Goal: Task Accomplishment & Management: Manage account settings

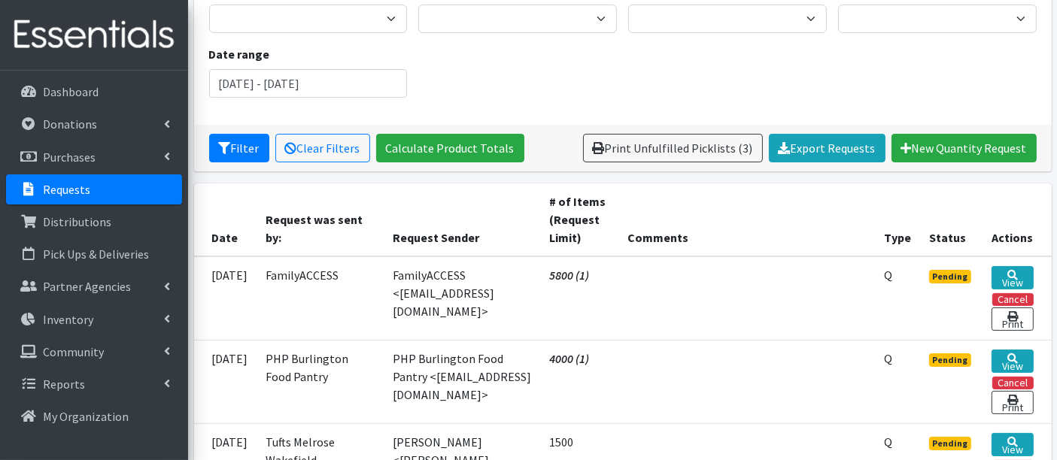
scroll to position [418, 0]
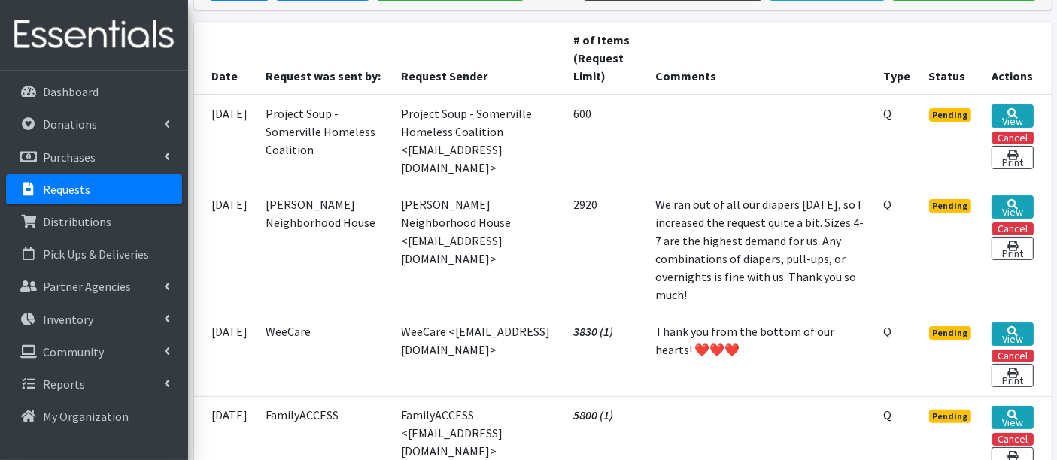
scroll to position [418, 0]
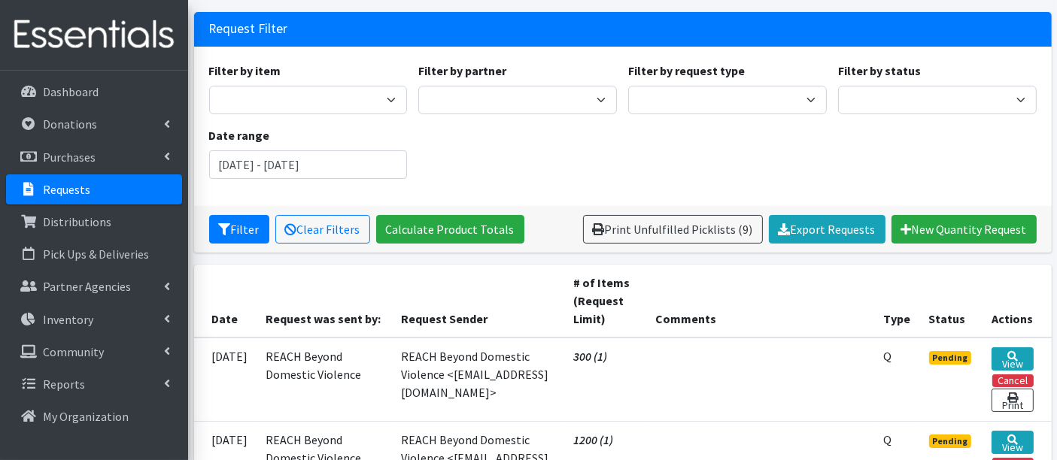
scroll to position [167, 0]
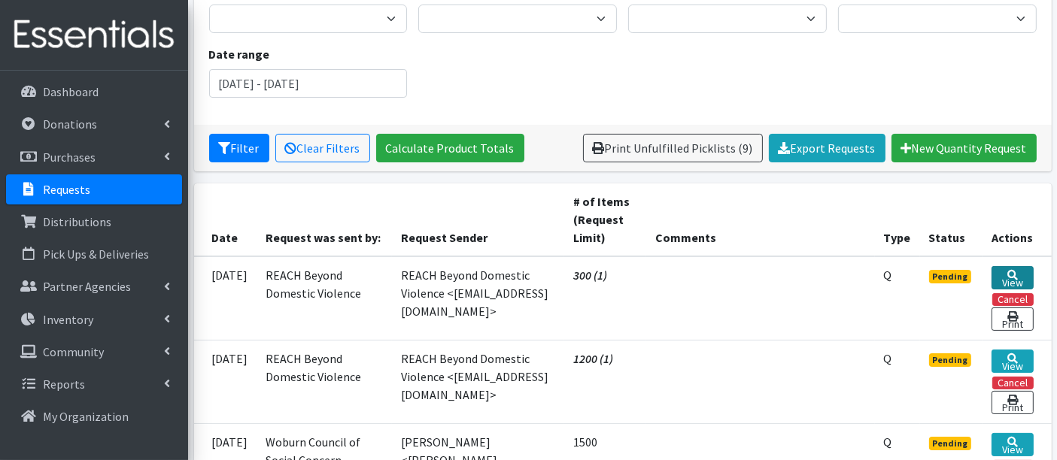
click at [1014, 276] on link "View" at bounding box center [1012, 277] width 41 height 23
click at [1022, 351] on link "View" at bounding box center [1012, 361] width 41 height 23
click at [840, 149] on link "Export Requests" at bounding box center [827, 148] width 117 height 29
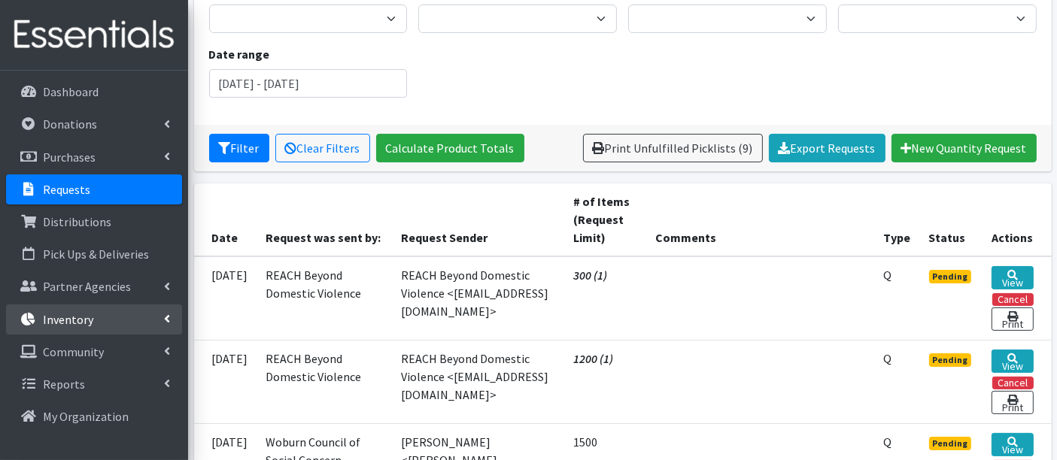
click at [83, 330] on link "Inventory" at bounding box center [94, 320] width 176 height 30
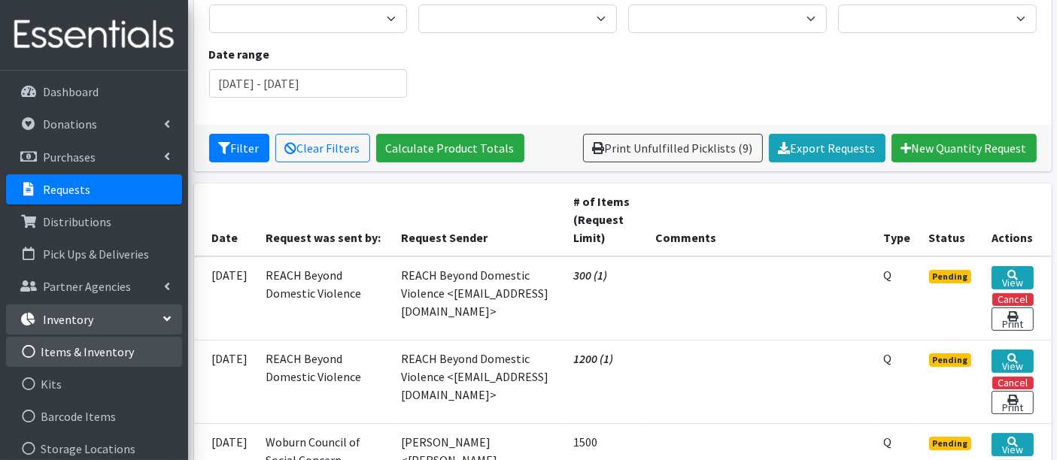
click at [80, 352] on link "Items & Inventory" at bounding box center [94, 352] width 176 height 30
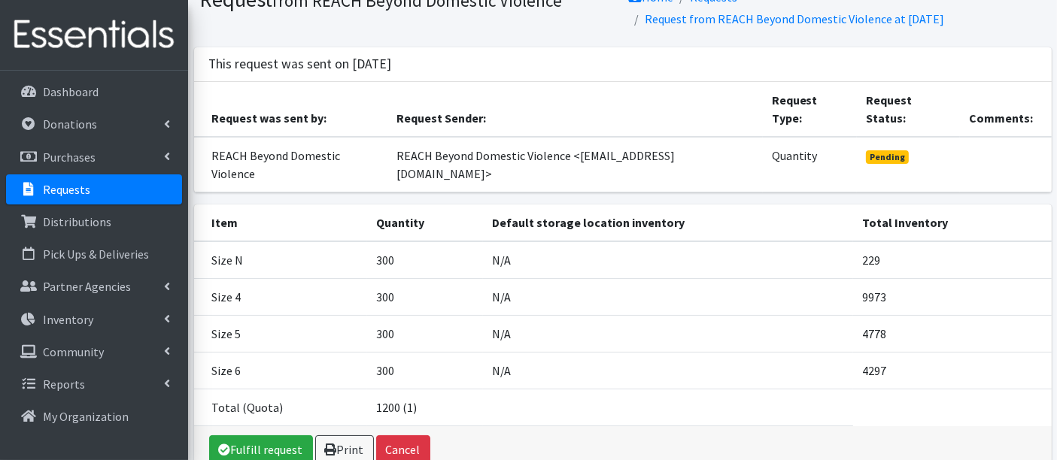
scroll to position [109, 0]
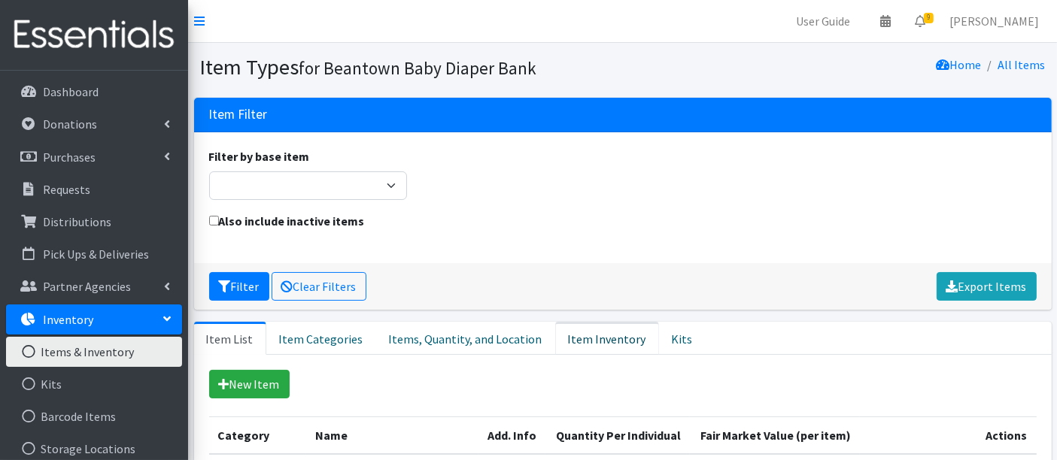
click at [585, 333] on link "Item Inventory" at bounding box center [607, 338] width 104 height 33
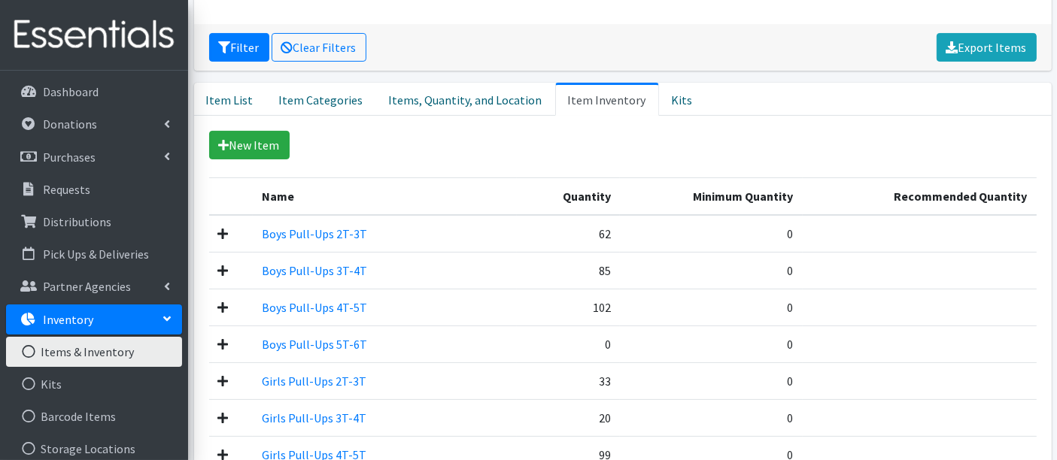
scroll to position [251, 0]
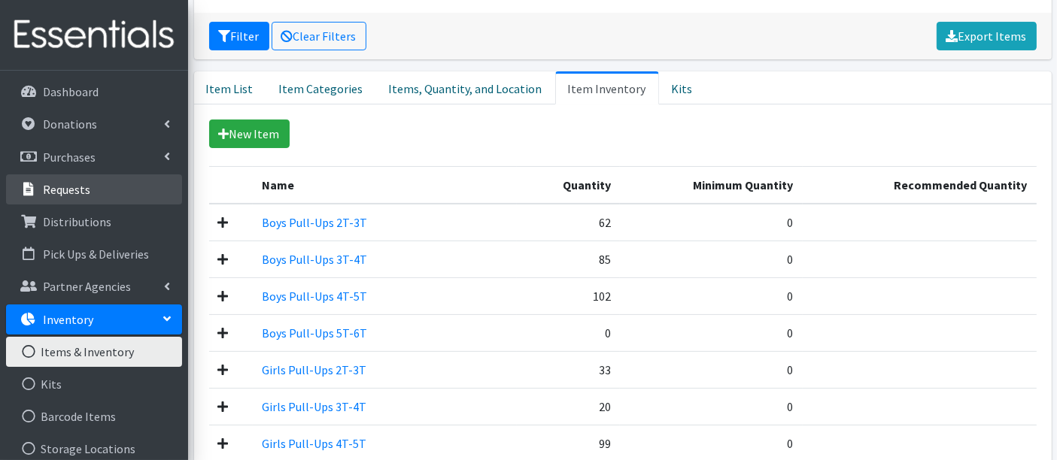
click at [106, 192] on link "Requests" at bounding box center [94, 190] width 176 height 30
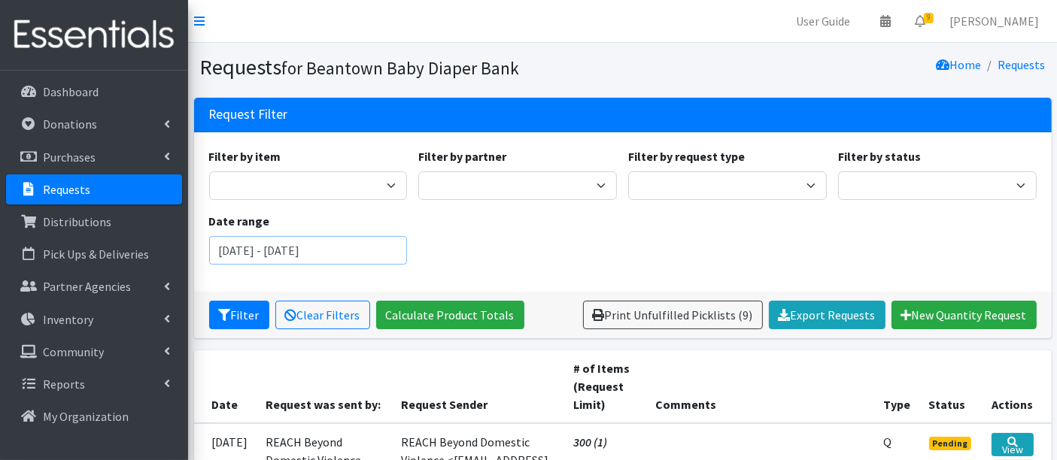
click at [301, 250] on input "[DATE] - [DATE]" at bounding box center [308, 250] width 199 height 29
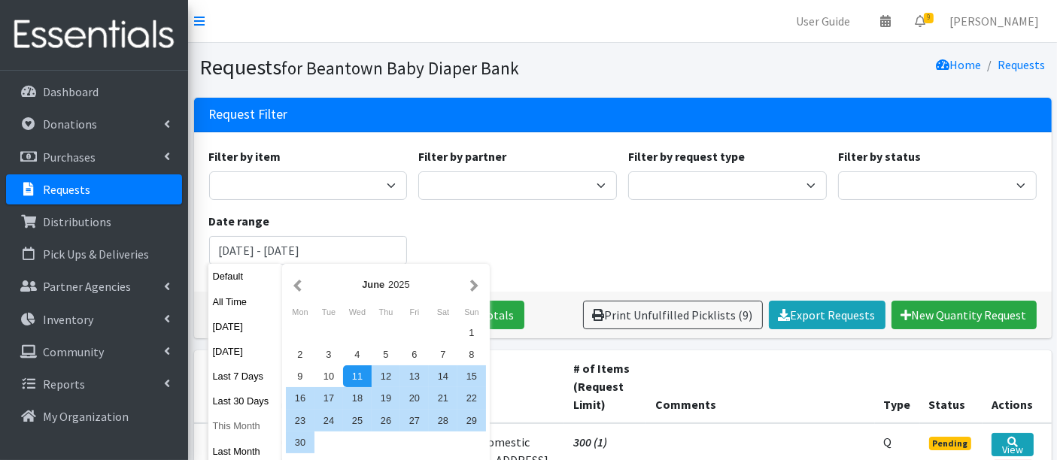
click at [226, 424] on button "This Month" at bounding box center [245, 426] width 74 height 22
type input "August 1, 2025 - August 31, 2025"
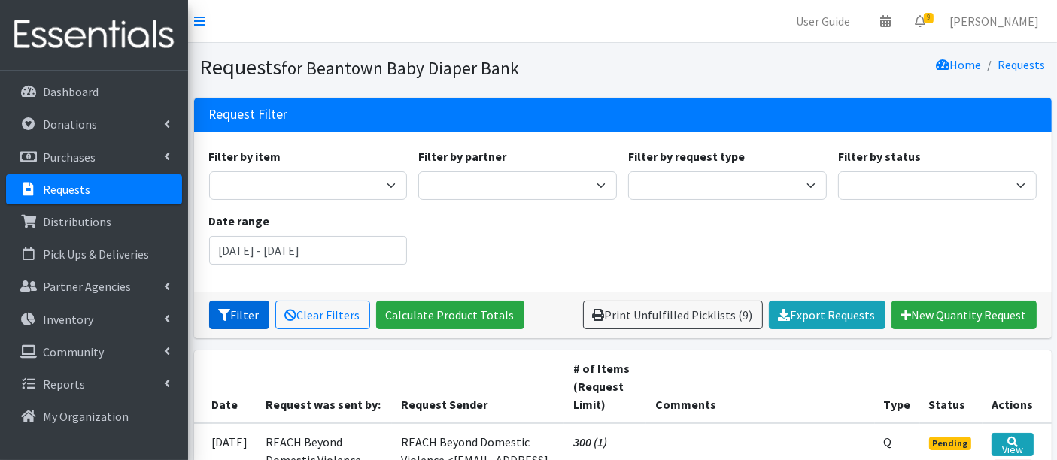
click at [235, 316] on button "Filter" at bounding box center [239, 315] width 60 height 29
click at [849, 314] on link "Export Requests" at bounding box center [827, 315] width 117 height 29
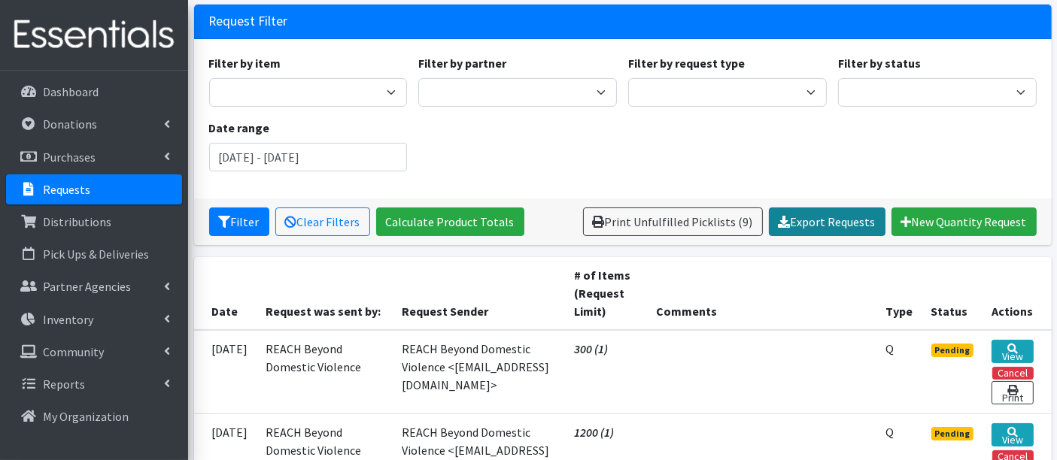
scroll to position [251, 0]
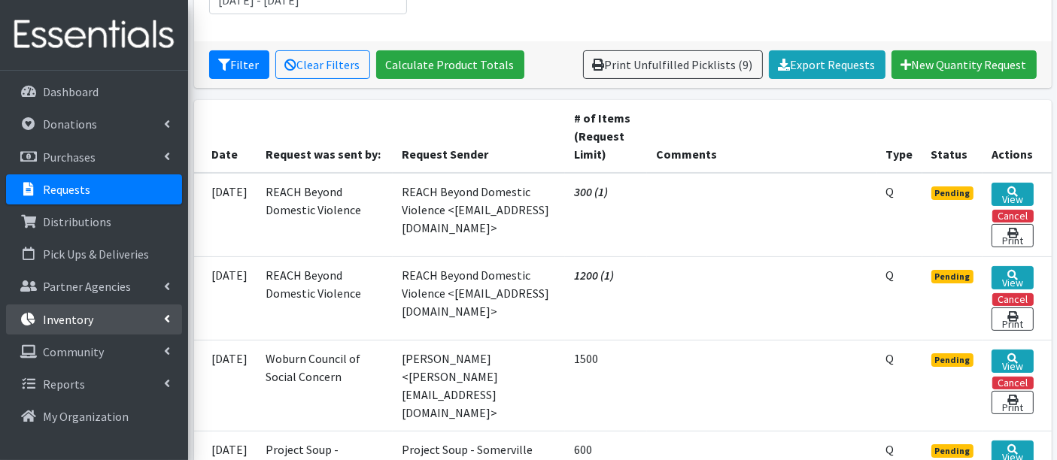
click at [133, 321] on link "Inventory" at bounding box center [94, 320] width 176 height 30
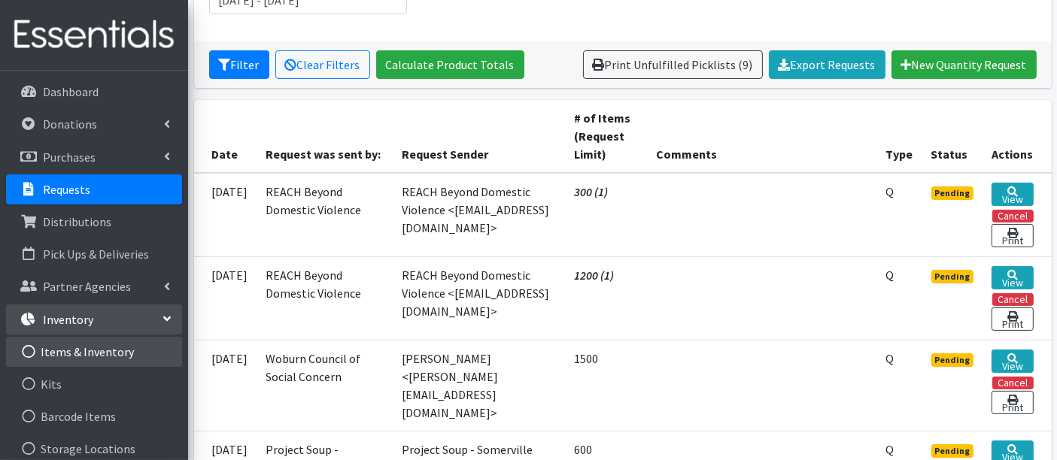
click at [131, 352] on link "Items & Inventory" at bounding box center [94, 352] width 176 height 30
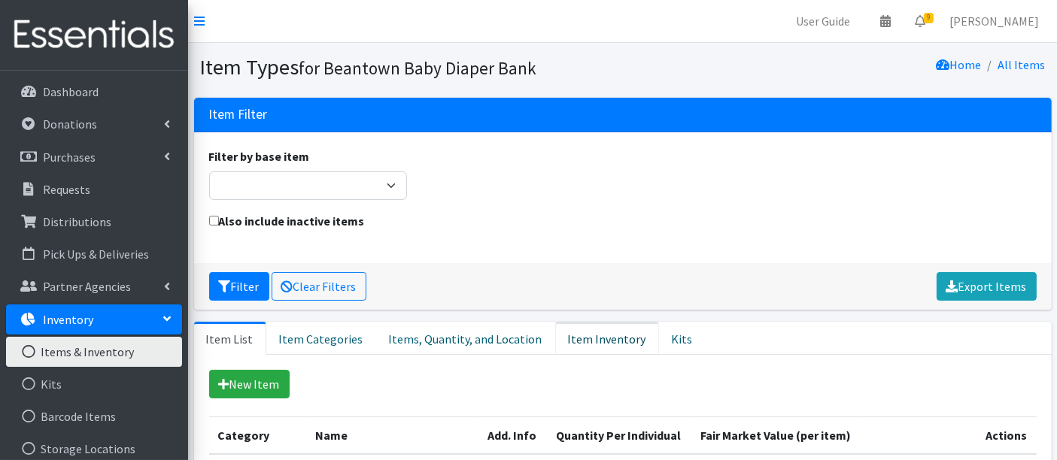
click at [606, 329] on link "Item Inventory" at bounding box center [607, 338] width 104 height 33
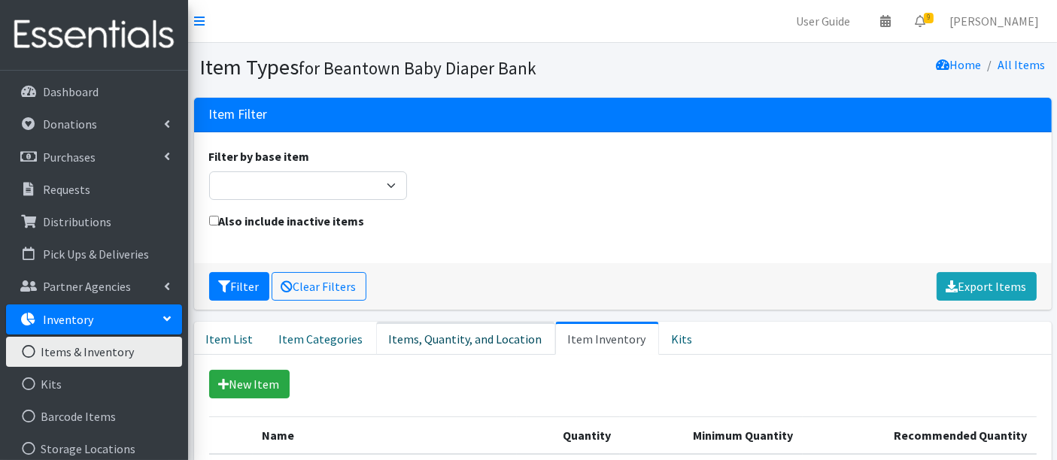
click at [412, 339] on link "Items, Quantity, and Location" at bounding box center [465, 338] width 179 height 33
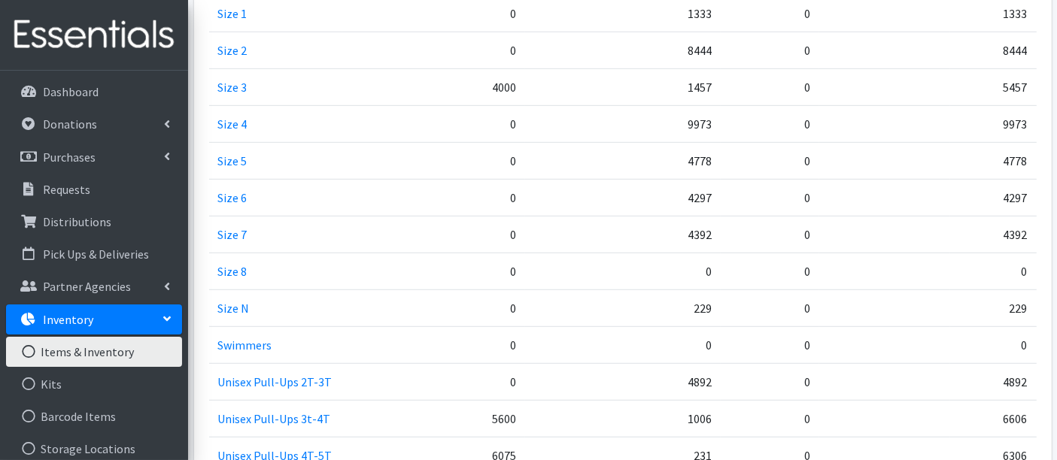
scroll to position [919, 0]
